Goal: Information Seeking & Learning: Learn about a topic

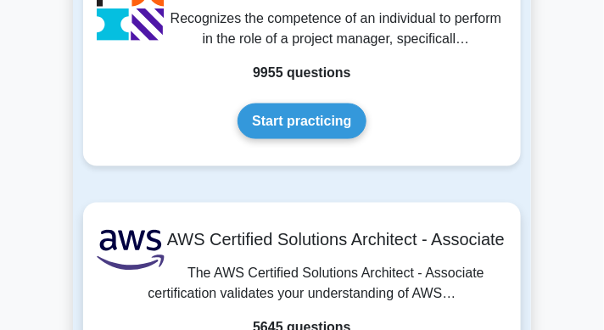
scroll to position [333, 0]
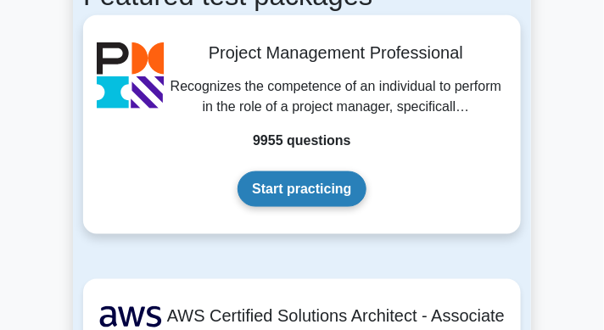
click at [366, 199] on link "Start practicing" at bounding box center [301, 189] width 128 height 36
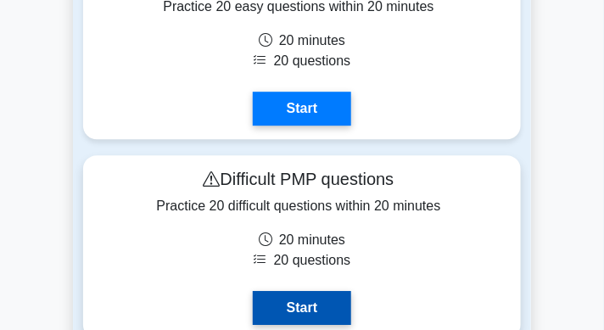
scroll to position [8113, 0]
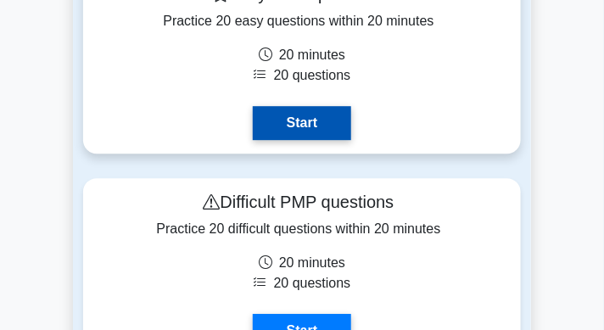
click at [328, 140] on link "Start" at bounding box center [302, 123] width 98 height 34
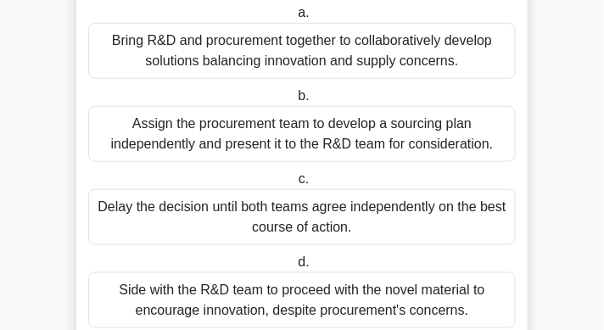
scroll to position [251, 0]
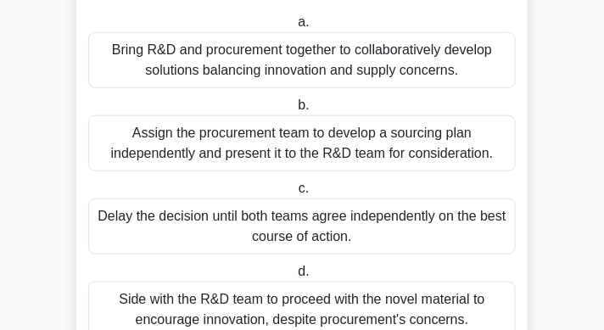
click at [341, 75] on div "Bring R&D and procurement together to collaboratively develop solutions balanci…" at bounding box center [301, 60] width 427 height 56
click at [294, 28] on input "a. Bring R&D and procurement together to collaboratively develop solutions bala…" at bounding box center [294, 22] width 0 height 11
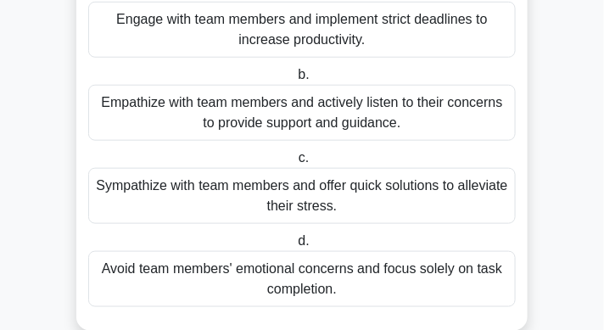
scroll to position [243, 0]
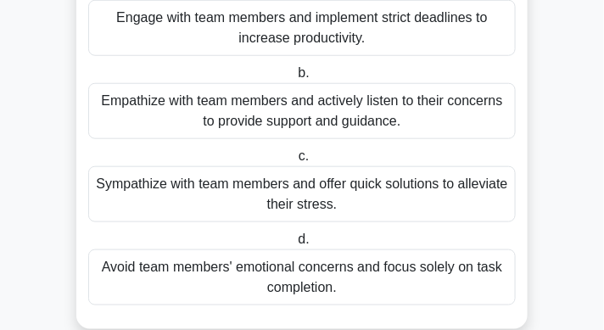
click at [399, 120] on div "Empathize with team members and actively listen to their concerns to provide su…" at bounding box center [301, 111] width 427 height 56
click at [294, 79] on input "b. Empathize with team members and actively listen to their concerns to provide…" at bounding box center [294, 73] width 0 height 11
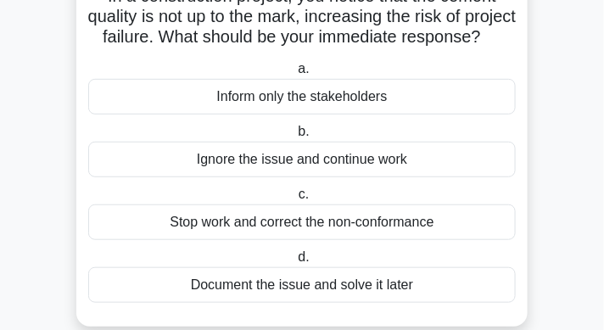
scroll to position [131, 0]
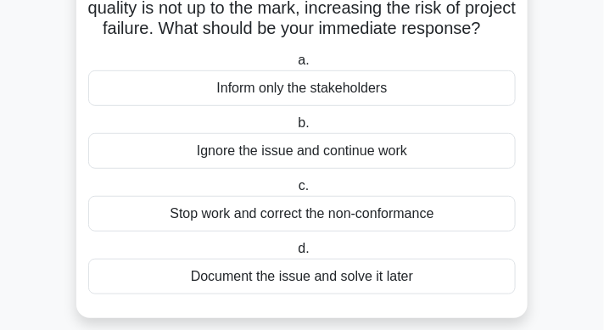
click at [398, 232] on div "Stop work and correct the non-conformance" at bounding box center [301, 214] width 427 height 36
click at [295, 192] on input "c. Stop work and correct the non-conformance" at bounding box center [295, 186] width 0 height 11
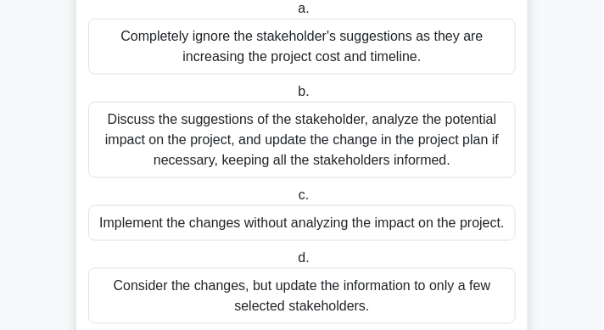
scroll to position [246, 0]
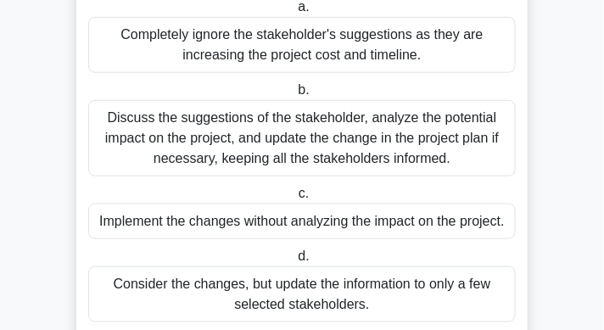
click at [365, 155] on div "Discuss the suggestions of the stakeholder, analyze the potential impact on the…" at bounding box center [301, 138] width 427 height 76
click at [294, 96] on input "b. Discuss the suggestions of the stakeholder, analyze the potential impact on …" at bounding box center [294, 90] width 0 height 11
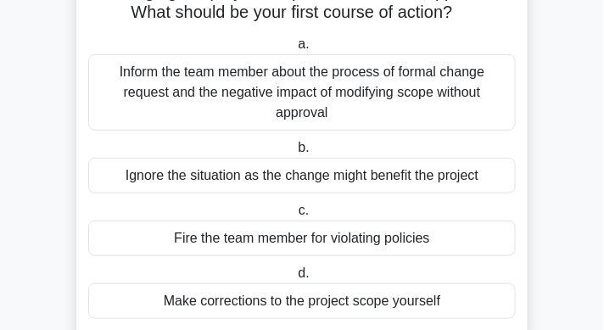
scroll to position [148, 0]
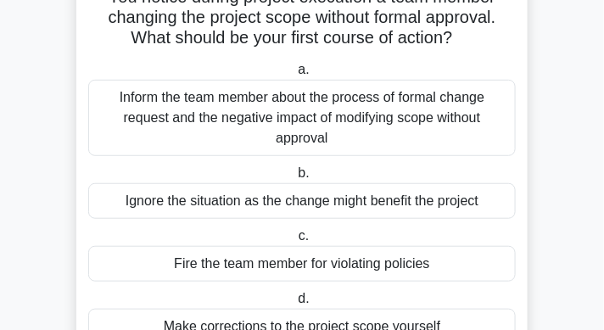
click at [388, 151] on div "Inform the team member about the process of formal change request and the negat…" at bounding box center [301, 118] width 427 height 76
click at [294, 75] on input "a. Inform the team member about the process of formal change request and the ne…" at bounding box center [294, 69] width 0 height 11
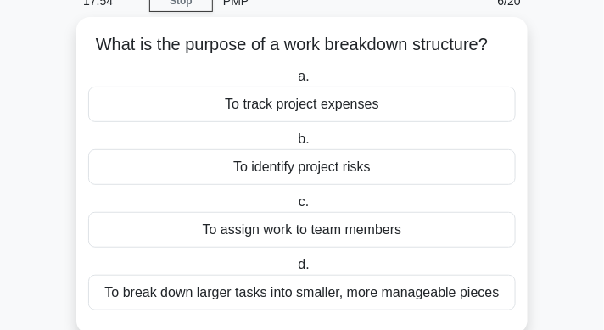
scroll to position [87, 0]
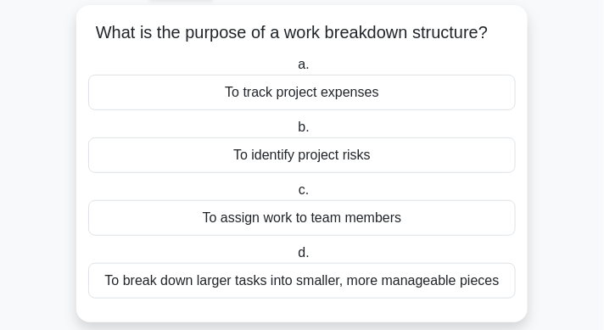
click at [411, 282] on div "To break down larger tasks into smaller, more manageable pieces" at bounding box center [301, 281] width 427 height 36
click at [294, 259] on input "d. To break down larger tasks into smaller, more manageable pieces" at bounding box center [294, 253] width 0 height 11
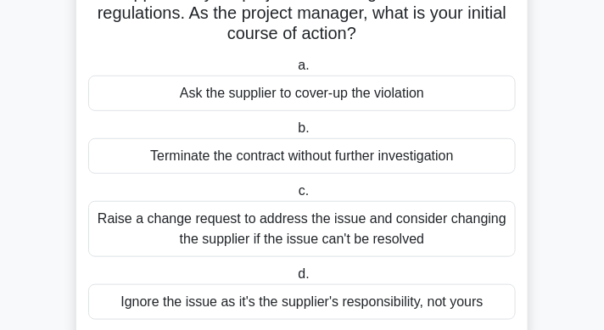
scroll to position [148, 0]
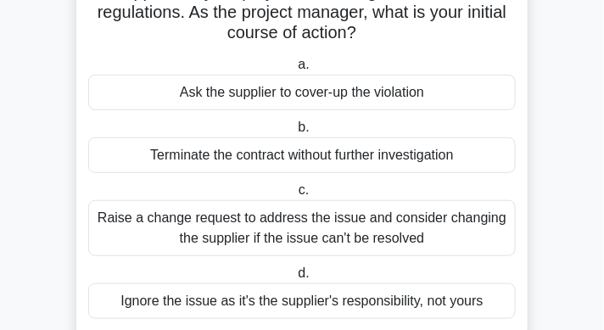
click at [392, 229] on div "Raise a change request to address the issue and consider changing the supplier …" at bounding box center [301, 228] width 427 height 56
click at [295, 196] on input "c. Raise a change request to address the issue and consider changing the suppli…" at bounding box center [295, 190] width 0 height 11
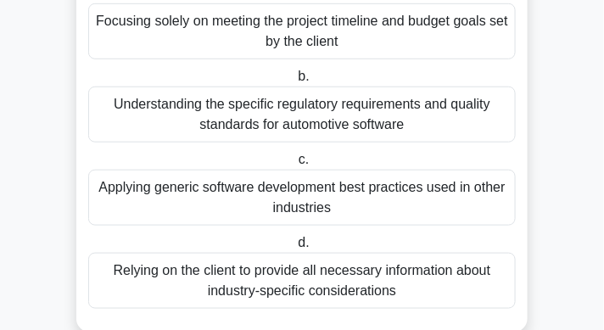
scroll to position [220, 0]
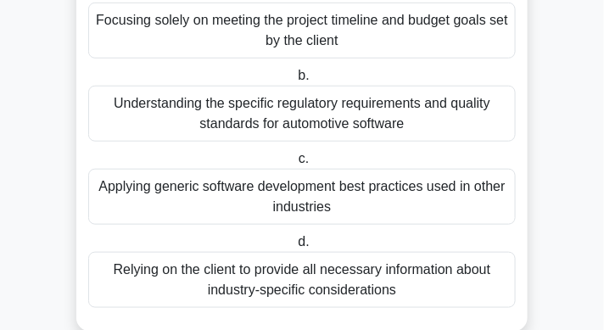
click at [342, 127] on div "Understanding the specific regulatory requirements and quality standards for au…" at bounding box center [301, 114] width 427 height 56
click at [294, 81] on input "b. Understanding the specific regulatory requirements and quality standards for…" at bounding box center [294, 75] width 0 height 11
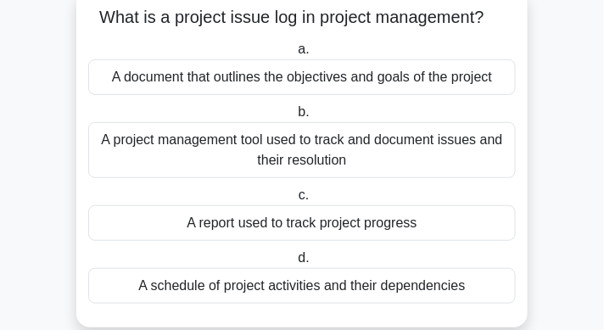
scroll to position [117, 0]
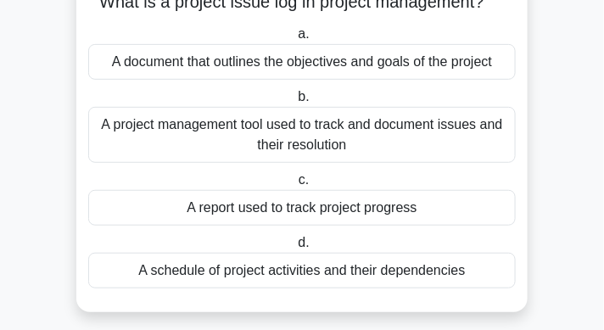
click at [359, 124] on div "A project management tool used to track and document issues and their resolution" at bounding box center [301, 135] width 427 height 56
click at [294, 103] on input "b. A project management tool used to track and document issues and their resolu…" at bounding box center [294, 97] width 0 height 11
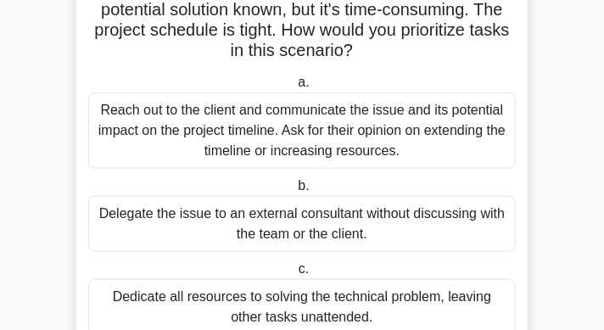
scroll to position [142, 0]
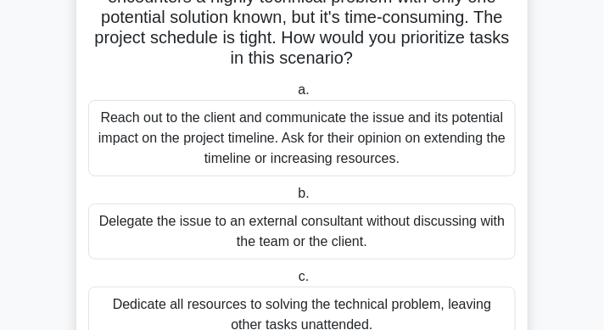
click at [349, 159] on div "Reach out to the client and communicate the issue and its potential impact on t…" at bounding box center [301, 138] width 427 height 76
click at [294, 96] on input "a. Reach out to the client and communicate the issue and its potential impact o…" at bounding box center [294, 90] width 0 height 11
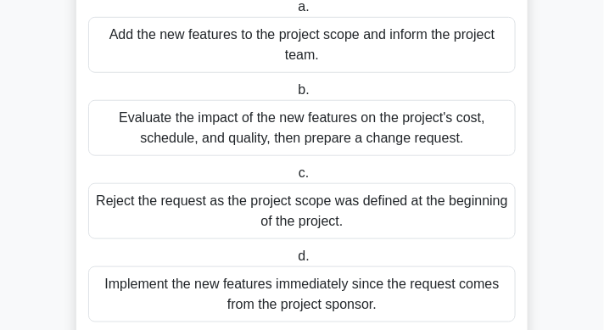
scroll to position [213, 0]
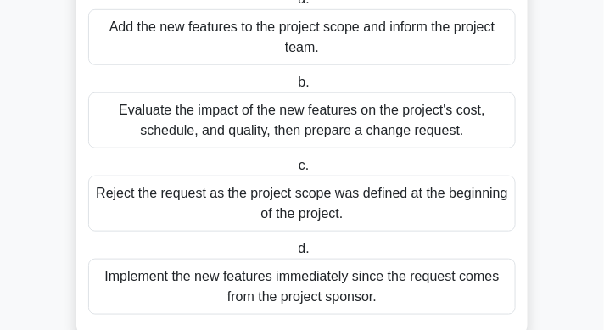
click at [364, 142] on div "Evaluate the impact of the new features on the project's cost, schedule, and qu…" at bounding box center [301, 120] width 427 height 56
click at [294, 88] on input "b. Evaluate the impact of the new features on the project's cost, schedule, and…" at bounding box center [294, 82] width 0 height 11
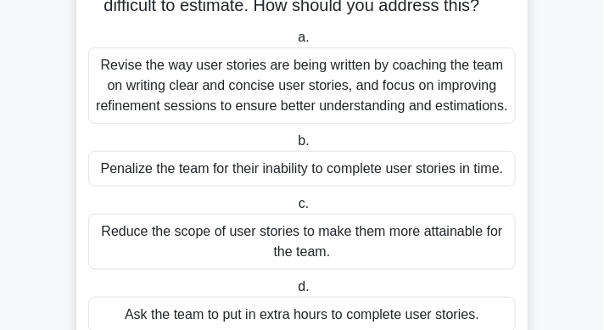
scroll to position [186, 0]
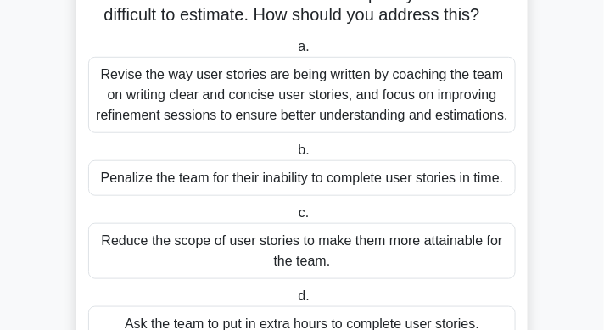
click at [324, 87] on div "Revise the way user stories are being written by coaching the team on writing c…" at bounding box center [301, 95] width 427 height 76
click at [294, 53] on input "a. Revise the way user stories are being written by coaching the team on writin…" at bounding box center [294, 47] width 0 height 11
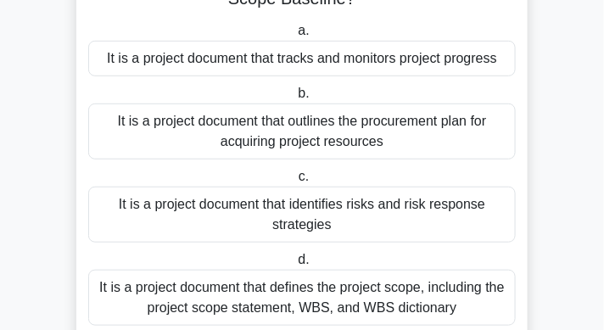
scroll to position [177, 0]
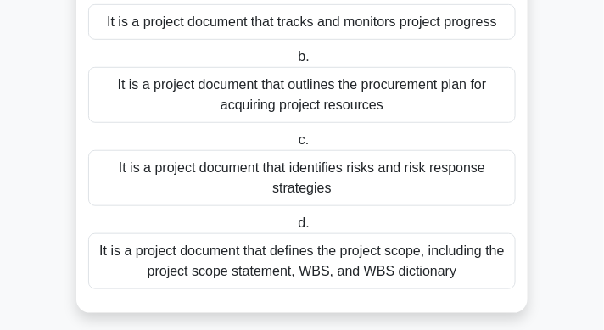
click at [311, 267] on div "It is a project document that defines the project scope, including the project …" at bounding box center [301, 261] width 427 height 56
click at [294, 229] on input "d. It is a project document that defines the project scope, including the proje…" at bounding box center [294, 223] width 0 height 11
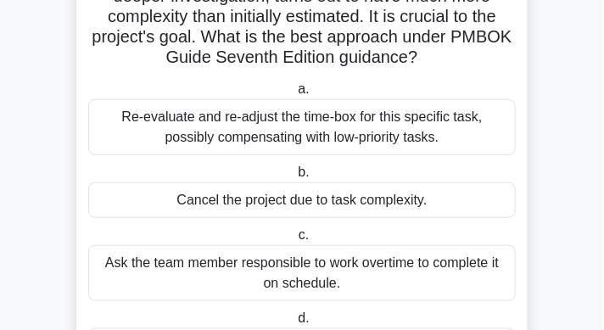
scroll to position [37, 0]
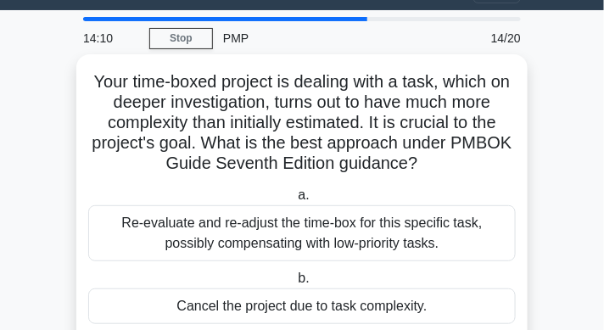
click at [377, 228] on div "Re-evaluate and re-adjust the time-box for this specific task, possibly compens…" at bounding box center [301, 233] width 427 height 56
click at [294, 201] on input "a. Re-evaluate and re-adjust the time-box for this specific task, possibly comp…" at bounding box center [294, 195] width 0 height 11
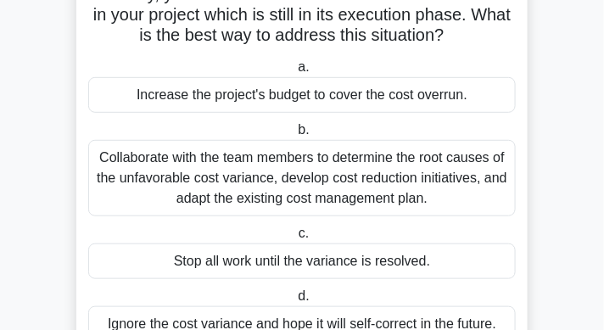
scroll to position [140, 0]
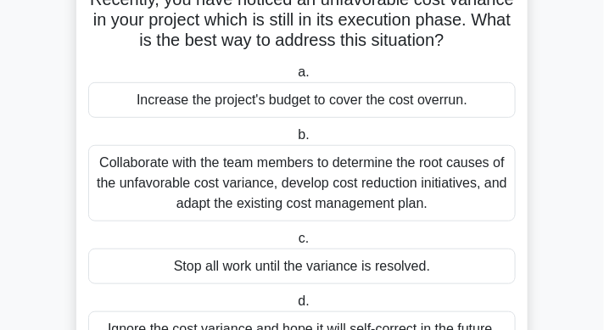
click at [377, 195] on div "Collaborate with the team members to determine the root causes of the unfavorab…" at bounding box center [301, 183] width 427 height 76
click at [294, 141] on input "b. Collaborate with the team members to determine the root causes of the unfavo…" at bounding box center [294, 135] width 0 height 11
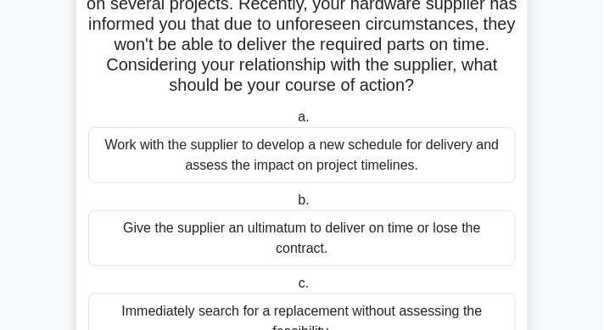
click at [377, 195] on label "b. Give the supplier an ultimatum to deliver on time or lose the contract." at bounding box center [301, 228] width 427 height 76
click at [294, 195] on input "b. Give the supplier an ultimatum to deliver on time or lose the contract." at bounding box center [294, 200] width 0 height 11
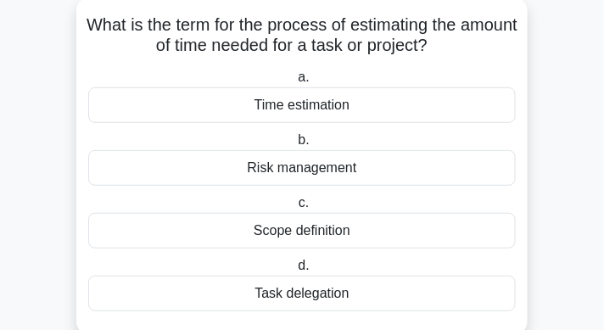
scroll to position [90, 0]
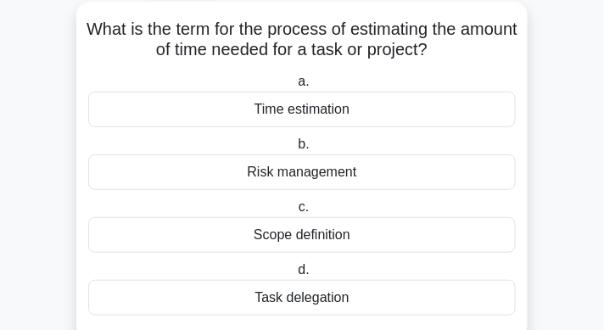
click at [323, 117] on div "Time estimation" at bounding box center [301, 110] width 427 height 36
click at [294, 87] on input "a. Time estimation" at bounding box center [294, 81] width 0 height 11
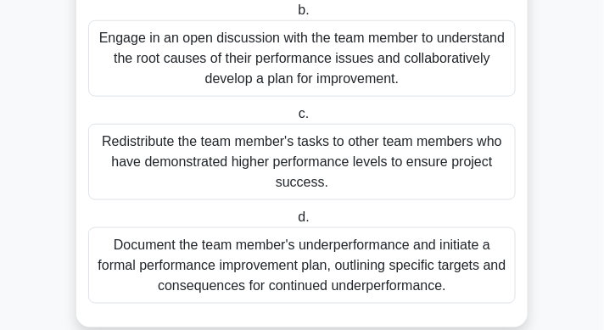
scroll to position [305, 0]
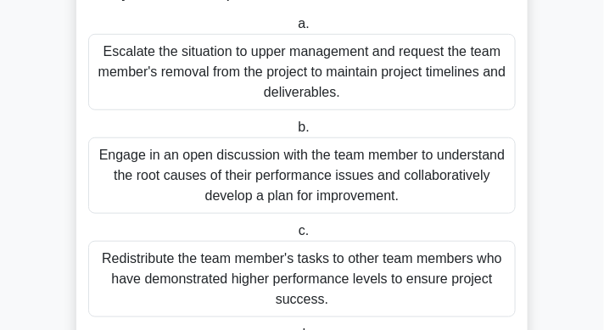
click at [360, 179] on div "Engage in an open discussion with the team member to understand the root causes…" at bounding box center [301, 175] width 427 height 76
click at [294, 133] on input "b. Engage in an open discussion with the team member to understand the root cau…" at bounding box center [294, 127] width 0 height 11
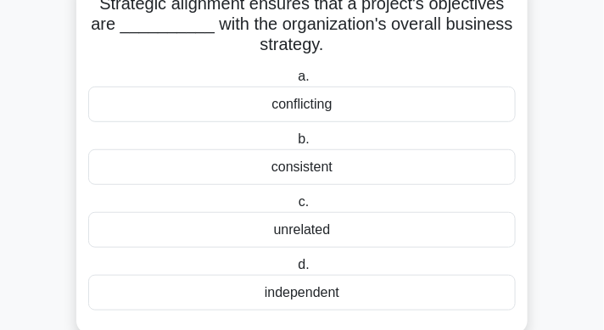
scroll to position [109, 0]
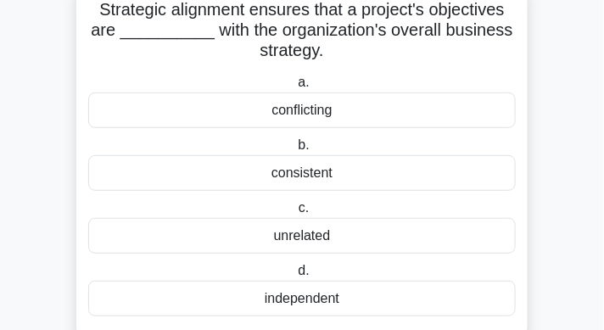
click at [356, 182] on div "consistent" at bounding box center [301, 173] width 427 height 36
click at [294, 151] on input "b. consistent" at bounding box center [294, 145] width 0 height 11
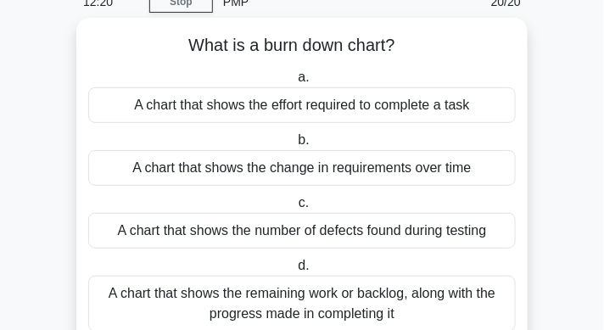
scroll to position [80, 0]
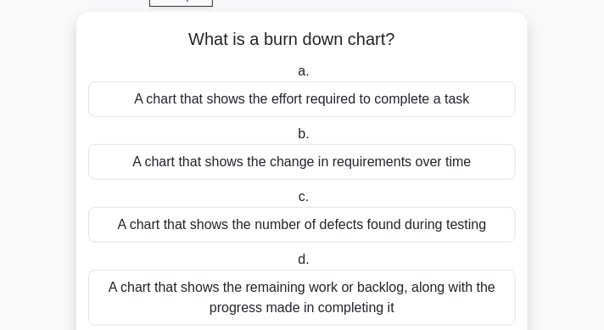
drag, startPoint x: 216, startPoint y: 36, endPoint x: 405, endPoint y: 36, distance: 189.1
click at [405, 36] on h5 "What is a burn down chart? .spinner_0XTQ{transform-origin:center;animation:spin…" at bounding box center [302, 40] width 431 height 22
copy h5 "What is a burn down chart?"
click at [414, 160] on div "A chart that shows the change in requirements over time" at bounding box center [301, 162] width 427 height 36
click at [294, 140] on input "b. A chart that shows the change in requirements over time" at bounding box center [294, 134] width 0 height 11
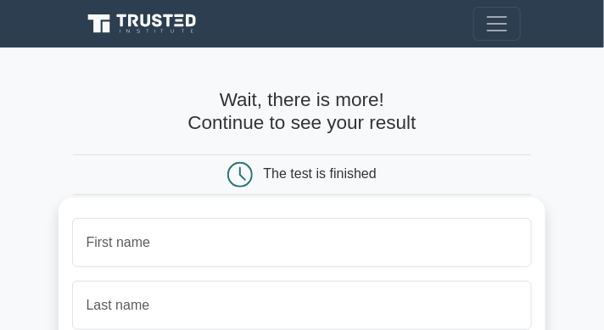
scroll to position [161, 0]
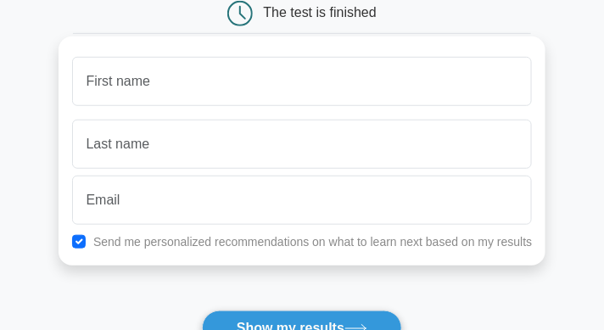
click at [241, 95] on input "text" at bounding box center [302, 81] width 461 height 49
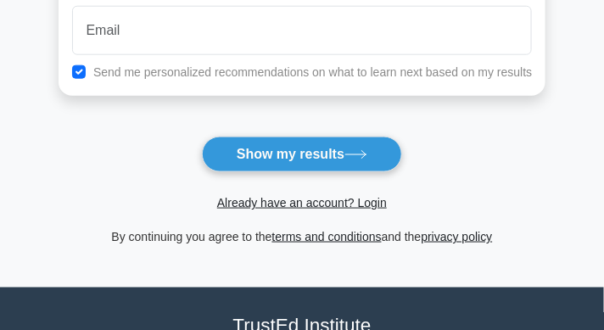
scroll to position [344, 0]
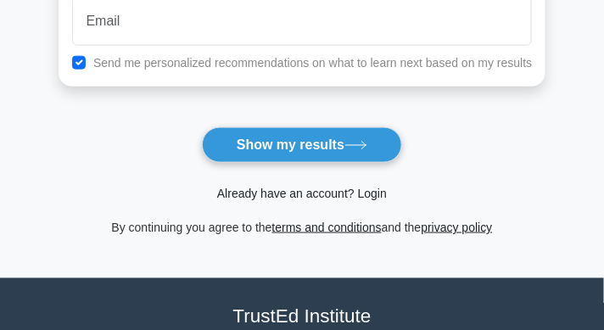
type input "S"
click at [266, 197] on link "Already have an account? Login" at bounding box center [302, 194] width 170 height 14
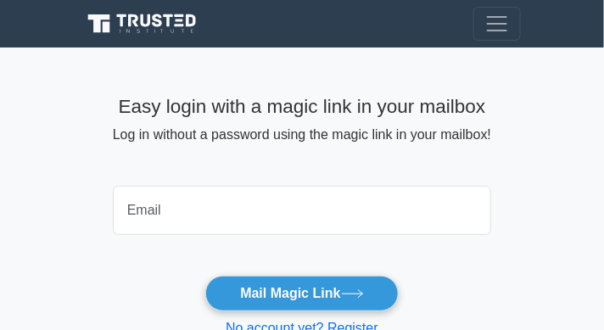
click at [243, 196] on input "email" at bounding box center [302, 210] width 378 height 49
type input "saravanaprabhura@gmail.com"
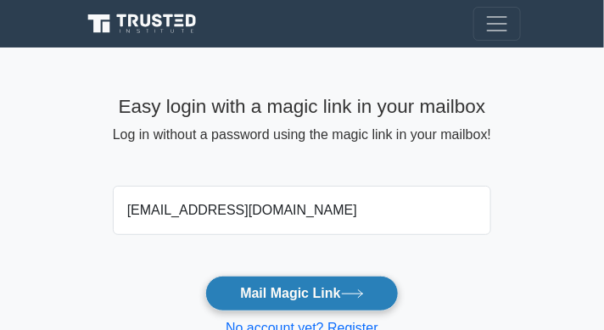
click at [277, 293] on button "Mail Magic Link" at bounding box center [301, 294] width 193 height 36
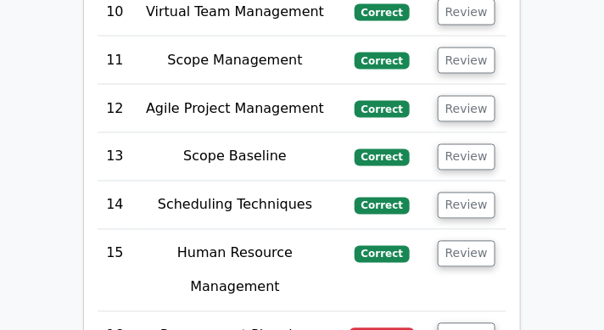
scroll to position [4105, 0]
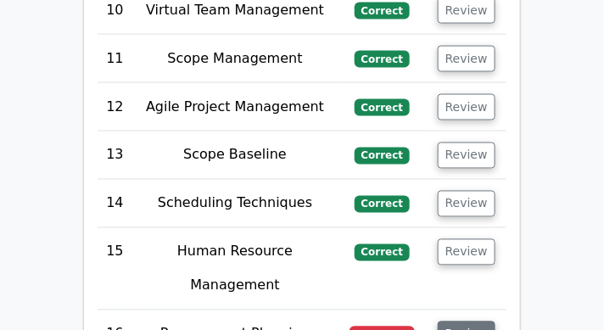
click at [464, 321] on button "Review" at bounding box center [467, 334] width 58 height 26
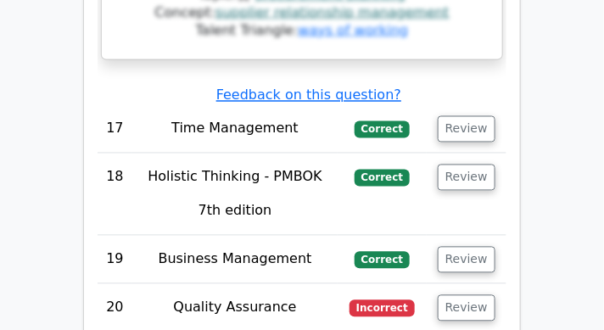
scroll to position [5270, 0]
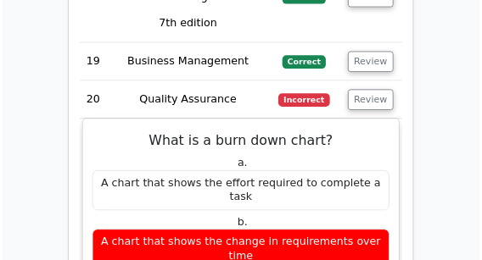
scroll to position [5597, 0]
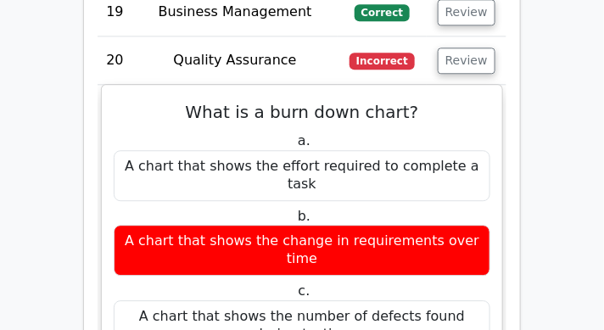
drag, startPoint x: 116, startPoint y: 152, endPoint x: 265, endPoint y: 262, distance: 184.9
copy div "A burn down chart is a graphical representation of work left to do versus time.…"
